Goal: Task Accomplishment & Management: Manage account settings

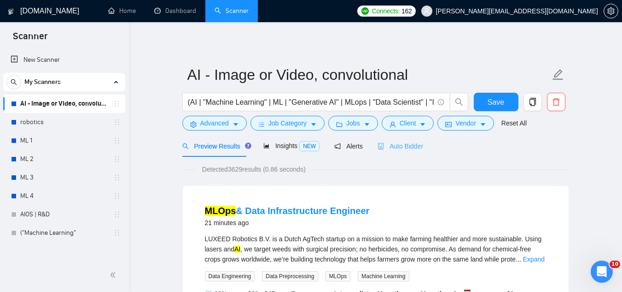
drag, startPoint x: 0, startPoint y: 0, endPoint x: 390, endPoint y: 137, distance: 413.1
click at [390, 137] on div "Auto Bidder" at bounding box center [401, 146] width 46 height 22
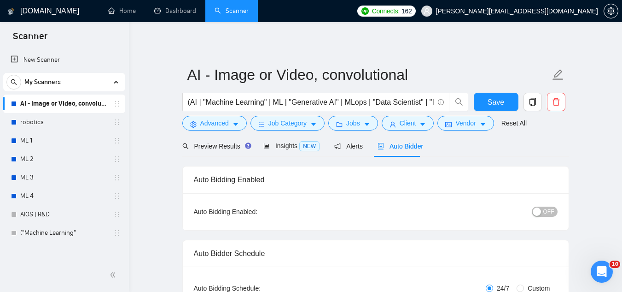
checkbox input "true"
click at [543, 211] on button "OFF" at bounding box center [545, 211] width 26 height 10
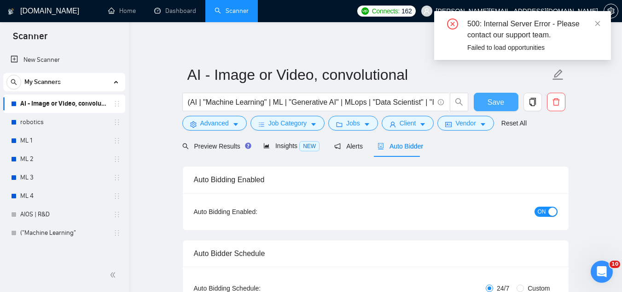
click at [486, 103] on button "Save" at bounding box center [496, 102] width 45 height 18
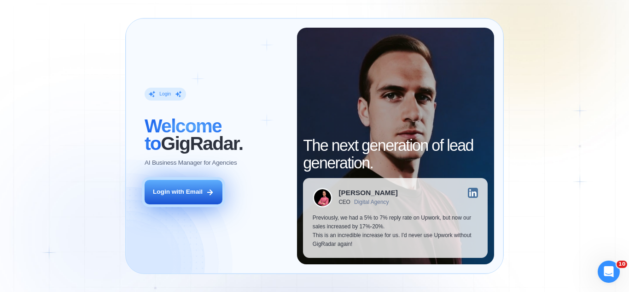
click at [177, 197] on button "Login with Email" at bounding box center [184, 192] width 78 height 24
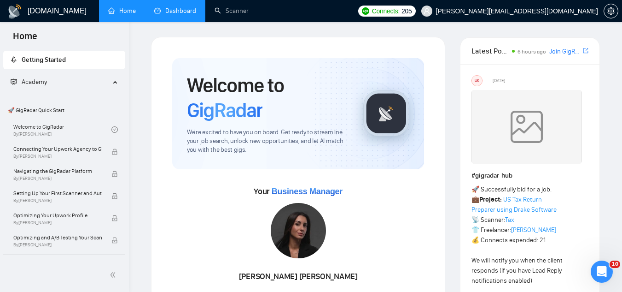
click at [175, 15] on link "Dashboard" at bounding box center [175, 11] width 42 height 8
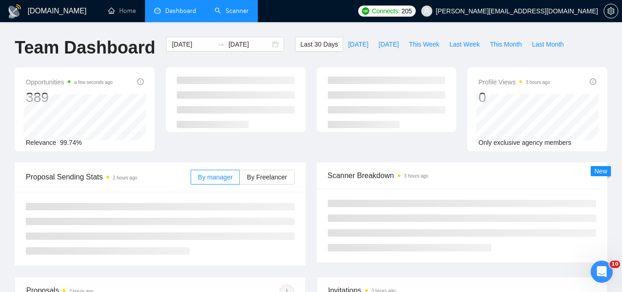
click at [216, 11] on link "Scanner" at bounding box center [232, 11] width 34 height 8
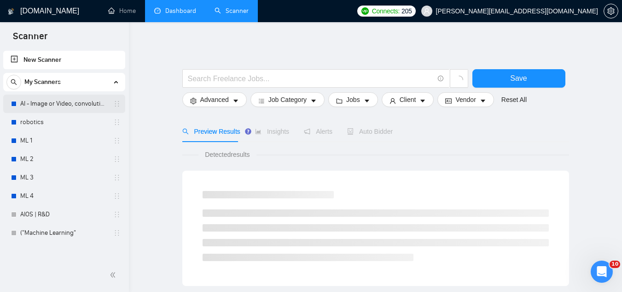
click at [43, 105] on link "AI - Image or Video, convolutional" at bounding box center [63, 103] width 87 height 18
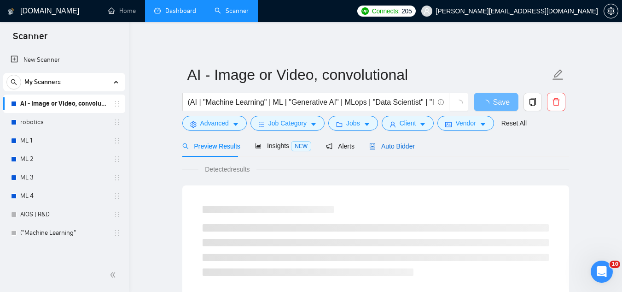
click at [398, 150] on div "Auto Bidder" at bounding box center [392, 146] width 46 height 10
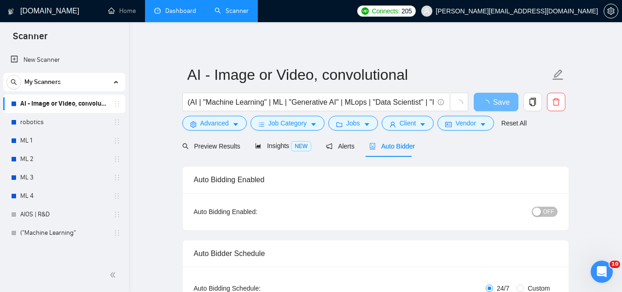
checkbox input "true"
click at [549, 210] on span "OFF" at bounding box center [548, 211] width 11 height 10
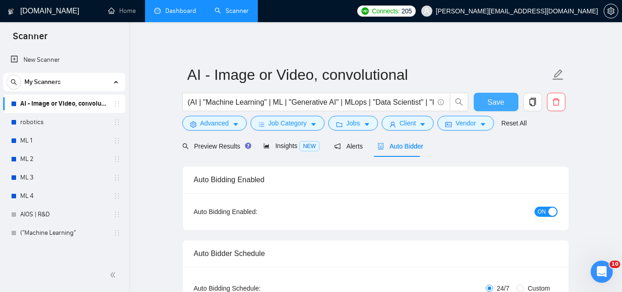
click at [497, 100] on span "Save" at bounding box center [496, 102] width 17 height 12
checkbox input "true"
click at [52, 120] on link "robotics" at bounding box center [63, 122] width 87 height 18
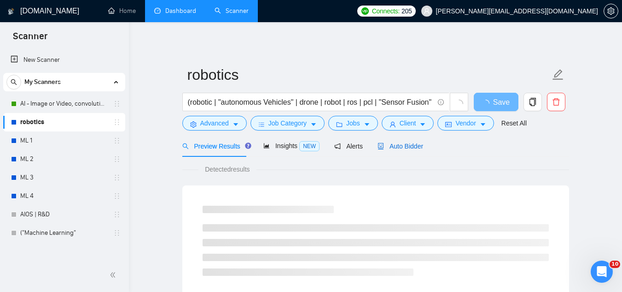
click at [398, 143] on span "Auto Bidder" at bounding box center [401, 145] width 46 height 7
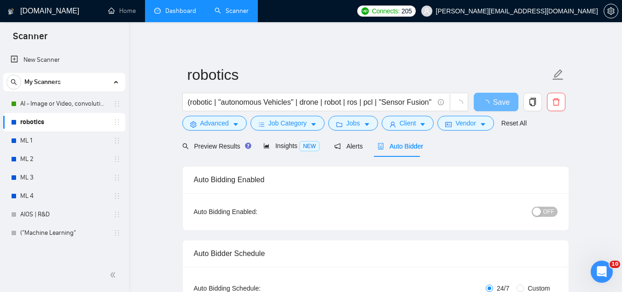
click at [547, 214] on span "OFF" at bounding box center [548, 211] width 11 height 10
click at [491, 106] on span "Save" at bounding box center [496, 102] width 17 height 12
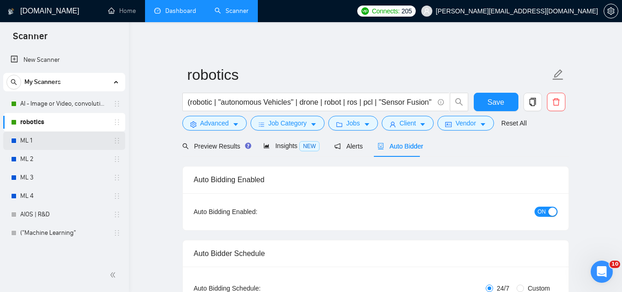
click at [51, 135] on link "ML 1" at bounding box center [63, 140] width 87 height 18
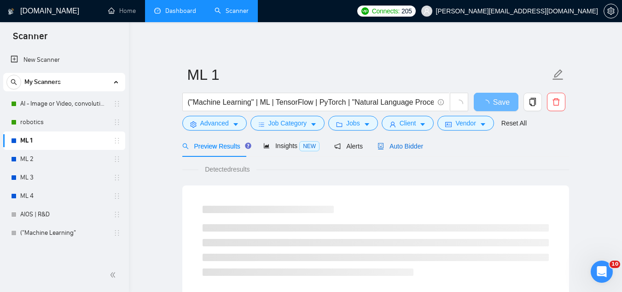
click at [400, 148] on span "Auto Bidder" at bounding box center [401, 145] width 46 height 7
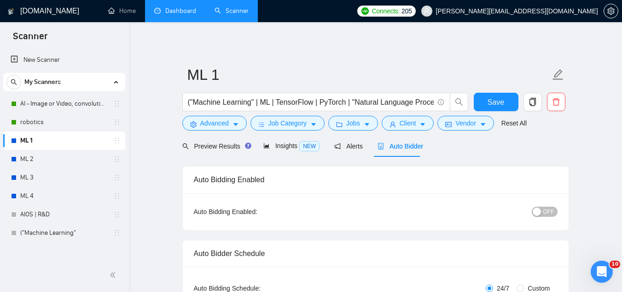
click at [544, 216] on button "OFF" at bounding box center [545, 211] width 26 height 10
click at [488, 104] on span "Save" at bounding box center [496, 102] width 17 height 12
click at [88, 153] on link "ML 2" at bounding box center [63, 159] width 87 height 18
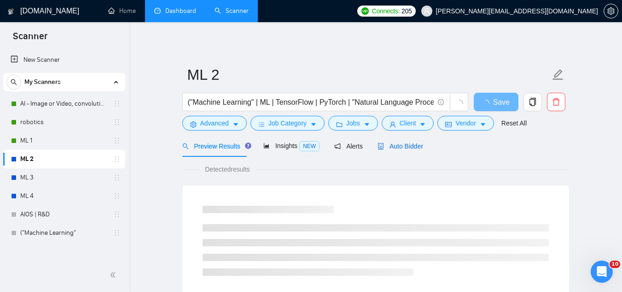
click at [386, 144] on span "Auto Bidder" at bounding box center [401, 145] width 46 height 7
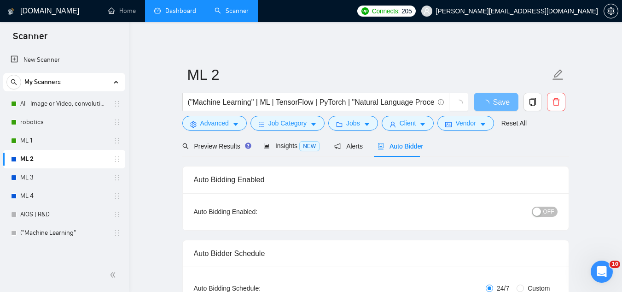
checkbox input "true"
click at [545, 216] on span "OFF" at bounding box center [548, 211] width 11 height 10
click at [478, 105] on button "Save" at bounding box center [496, 102] width 45 height 18
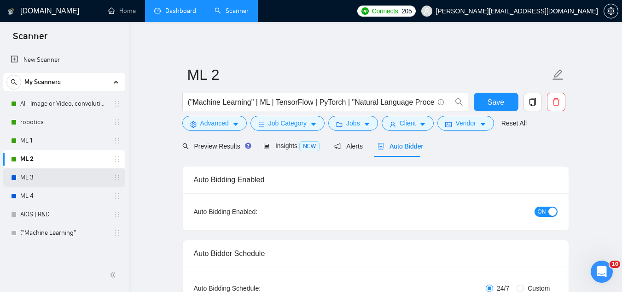
click at [51, 178] on link "ML 3" at bounding box center [63, 177] width 87 height 18
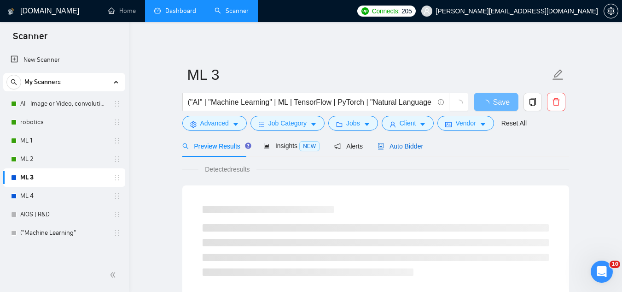
click at [384, 146] on span "Auto Bidder" at bounding box center [401, 145] width 46 height 7
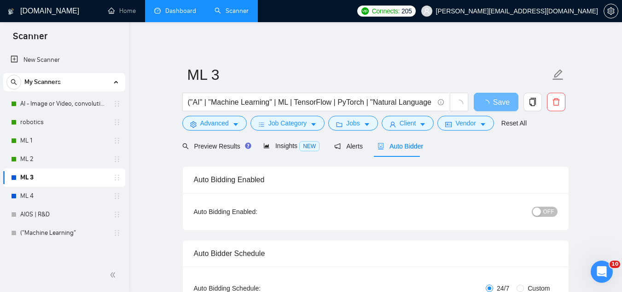
click at [546, 210] on span "OFF" at bounding box center [548, 211] width 11 height 10
click at [493, 102] on span "Save" at bounding box center [496, 102] width 17 height 12
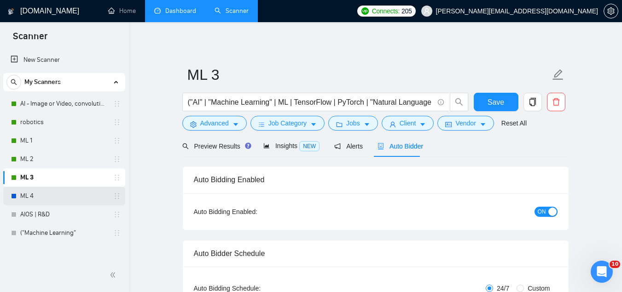
click at [69, 204] on link "ML 4" at bounding box center [63, 196] width 87 height 18
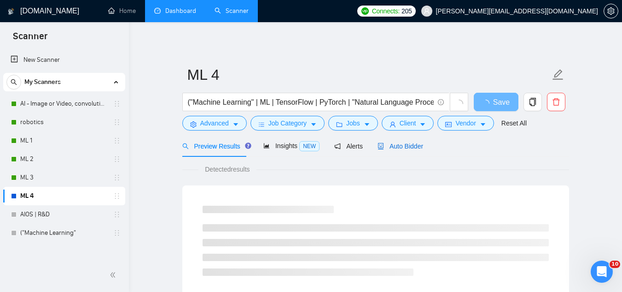
click at [390, 145] on span "Auto Bidder" at bounding box center [401, 145] width 46 height 7
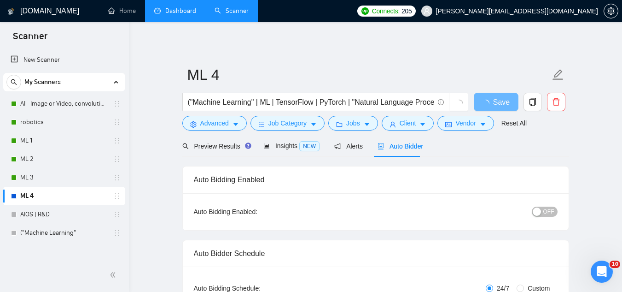
click at [543, 207] on button "OFF" at bounding box center [545, 211] width 26 height 10
click at [498, 103] on span "Save" at bounding box center [496, 102] width 17 height 12
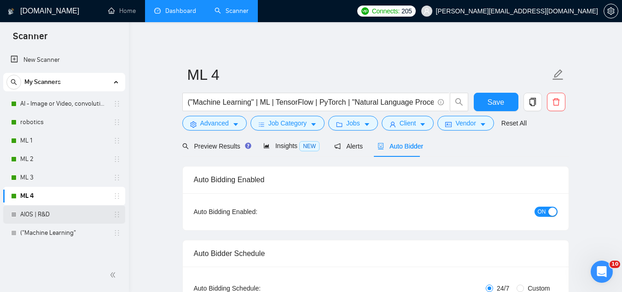
click at [71, 218] on link "AIOS | R&D" at bounding box center [63, 214] width 87 height 18
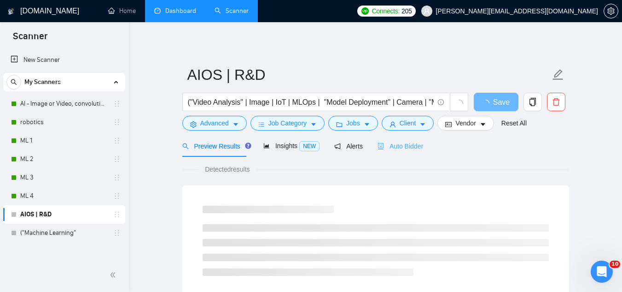
click at [393, 153] on div "Auto Bidder" at bounding box center [401, 146] width 46 height 22
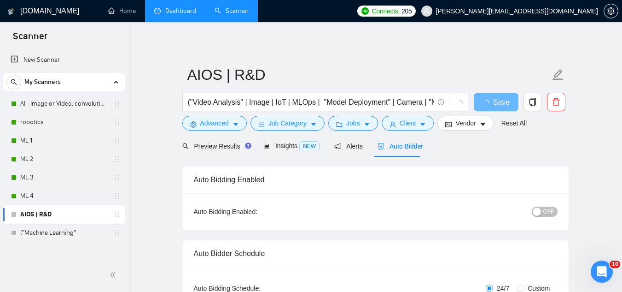
click at [545, 211] on span "OFF" at bounding box center [548, 211] width 11 height 10
click at [490, 105] on span "Save" at bounding box center [496, 102] width 17 height 12
